Goal: Task Accomplishment & Management: Manage account settings

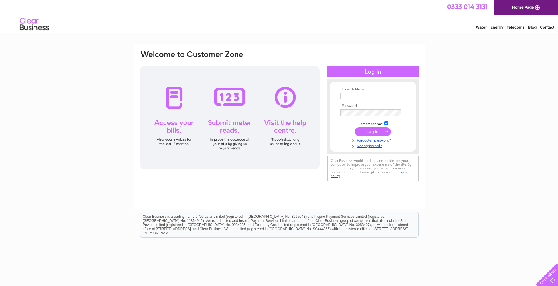
type input "[EMAIL_ADDRESS][DOMAIN_NAME]"
click at [371, 131] on input "submit" at bounding box center [373, 131] width 36 height 8
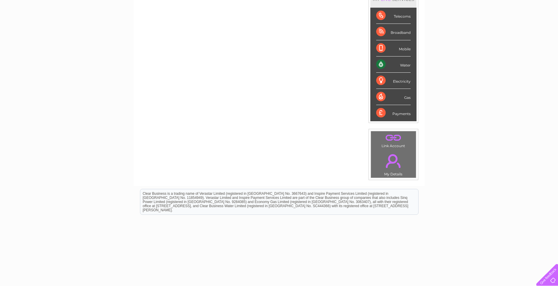
scroll to position [29, 0]
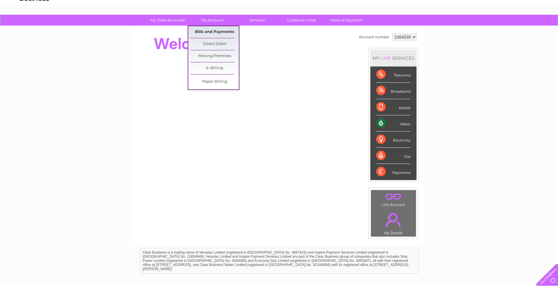
click at [210, 29] on link "Bills and Payments" at bounding box center [214, 32] width 49 height 12
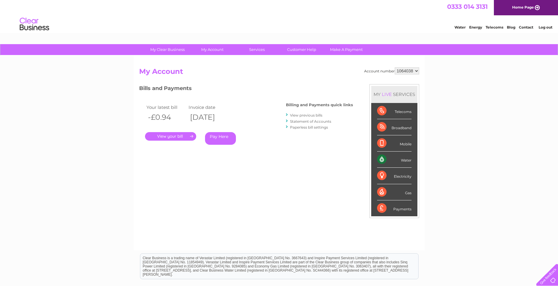
click at [164, 135] on link "." at bounding box center [170, 136] width 51 height 9
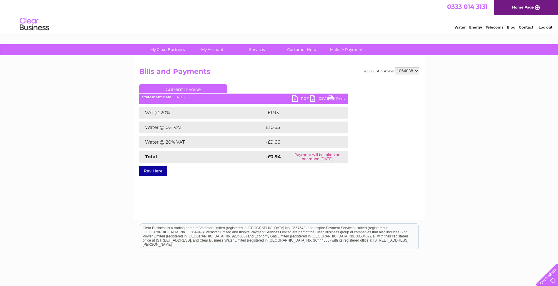
click at [294, 97] on link "PDF" at bounding box center [301, 99] width 18 height 9
